Goal: Transaction & Acquisition: Purchase product/service

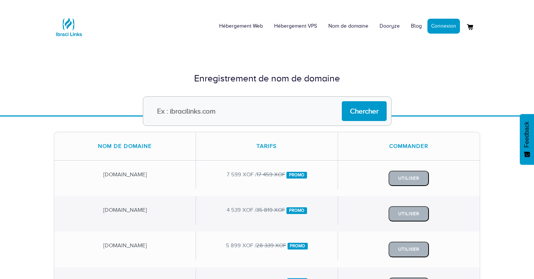
click at [194, 113] on input "text" at bounding box center [267, 111] width 249 height 30
type input "lakodon"
click at [342, 101] on input "Chercher" at bounding box center [364, 111] width 45 height 20
type input "lacodon"
click at [342, 101] on input "Chercher" at bounding box center [364, 111] width 45 height 20
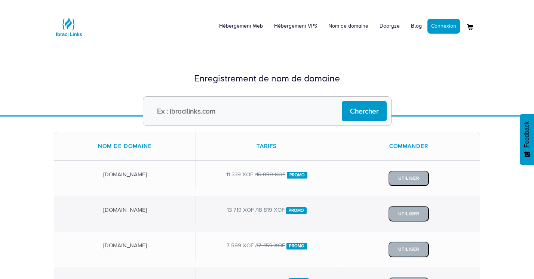
click at [194, 113] on input "text" at bounding box center [267, 111] width 249 height 30
type input "zota"
click at [342, 101] on input "Chercher" at bounding box center [364, 111] width 45 height 20
click at [206, 113] on input "text" at bounding box center [267, 111] width 249 height 30
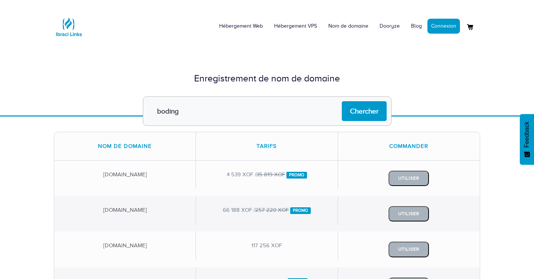
type input "boding"
click at [342, 101] on input "Chercher" at bounding box center [364, 111] width 45 height 20
click at [197, 122] on input "text" at bounding box center [267, 111] width 249 height 30
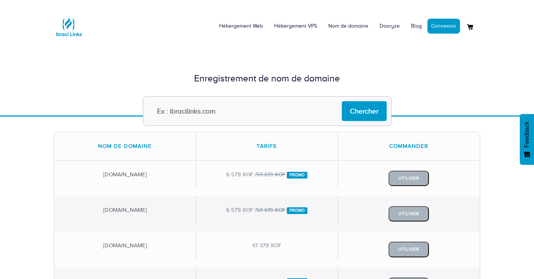
click at [197, 122] on input "text" at bounding box center [267, 111] width 249 height 30
click at [196, 117] on input "text" at bounding box center [267, 111] width 249 height 30
type input "lacodon"
click at [360, 111] on input "Chercher" at bounding box center [364, 111] width 45 height 20
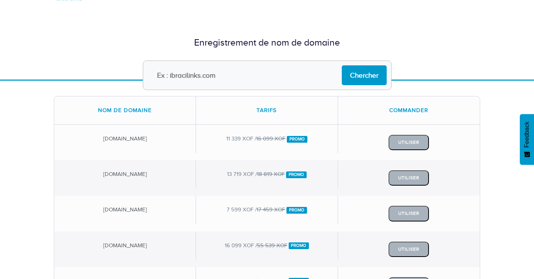
scroll to position [9, 0]
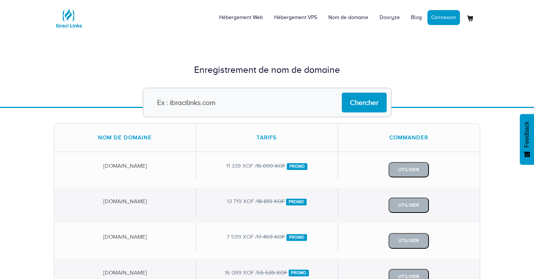
click at [173, 99] on input "text" at bounding box center [267, 103] width 249 height 30
type input "codon"
click at [342, 93] on input "Chercher" at bounding box center [364, 103] width 45 height 20
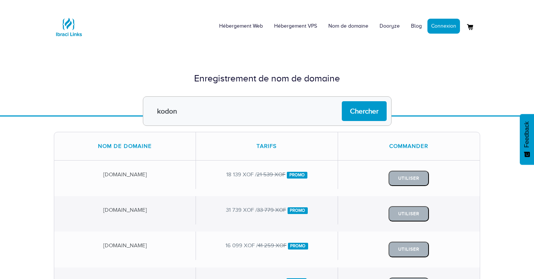
type input "kodon"
click at [342, 101] on input "Chercher" at bounding box center [364, 111] width 45 height 20
click at [192, 111] on input "text" at bounding box center [267, 111] width 249 height 30
type input "donko"
click at [342, 101] on input "Chercher" at bounding box center [364, 111] width 45 height 20
